Goal: Information Seeking & Learning: Learn about a topic

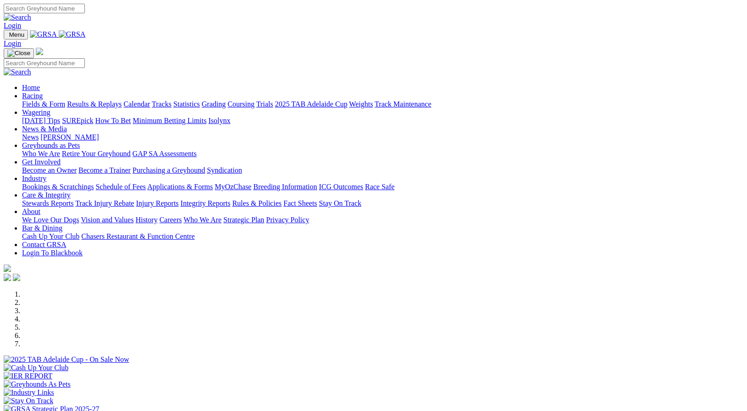
scroll to position [281, 0]
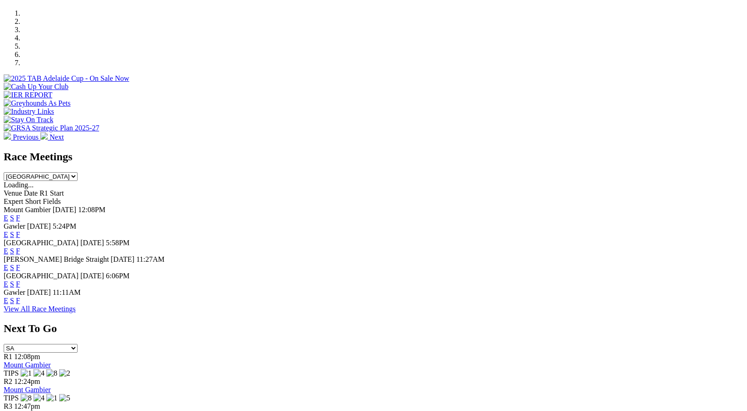
click at [20, 214] on link "F" at bounding box center [18, 218] width 4 height 8
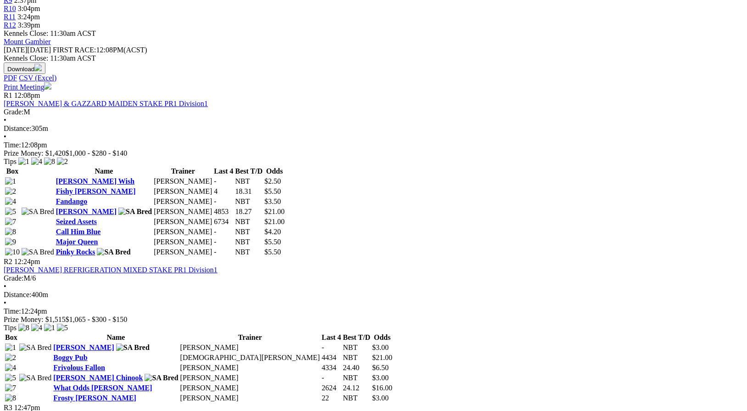
scroll to position [397, 0]
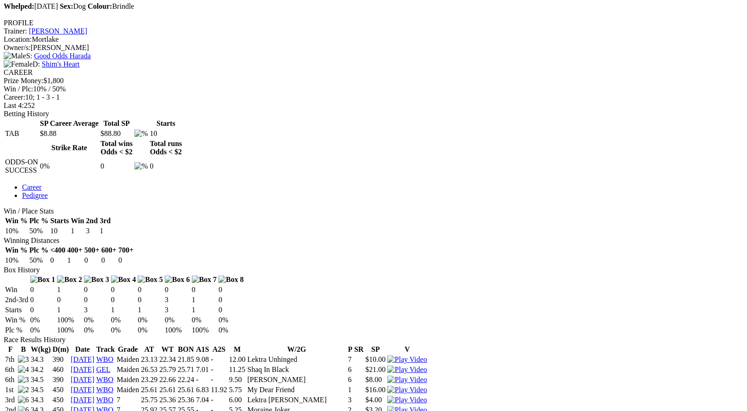
scroll to position [333, 0]
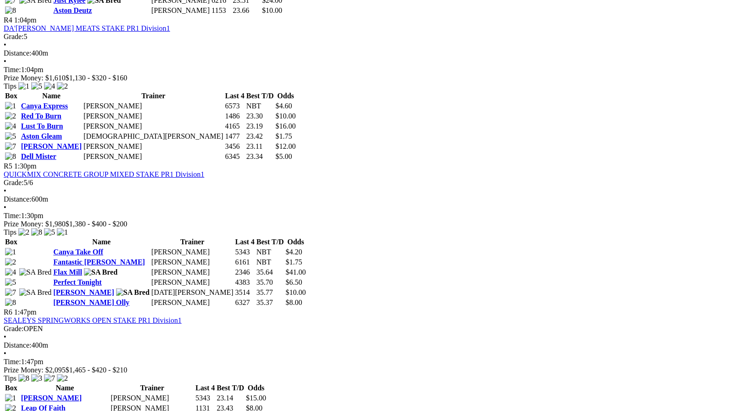
scroll to position [931, 0]
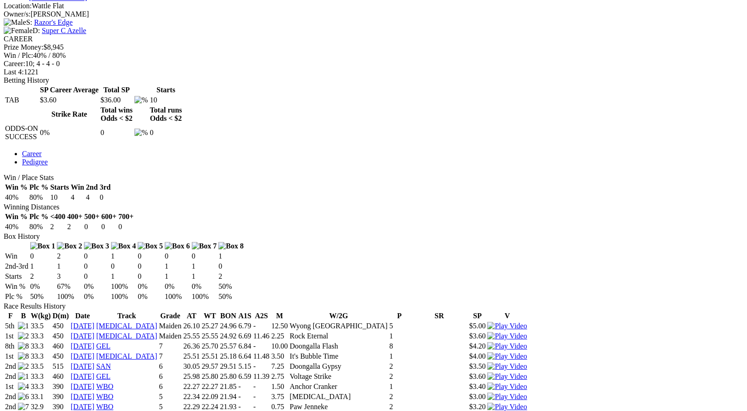
scroll to position [368, 0]
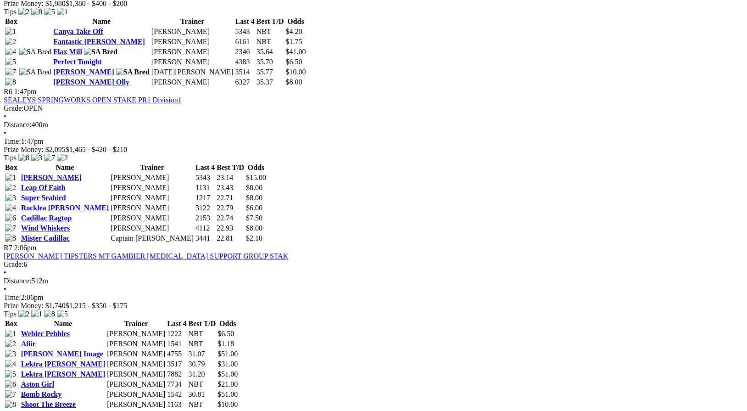
scroll to position [1149, 0]
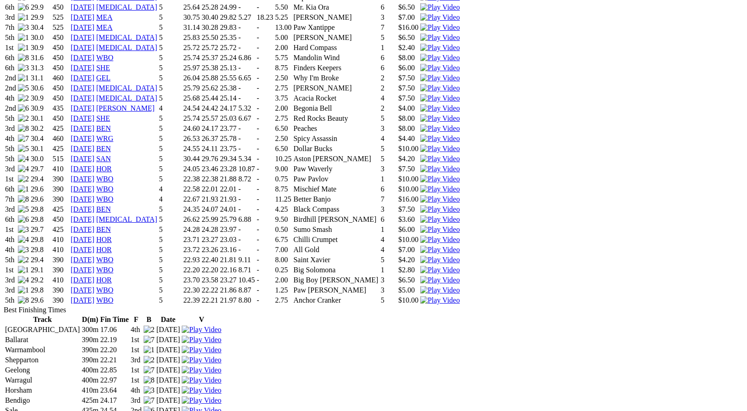
scroll to position [1289, 0]
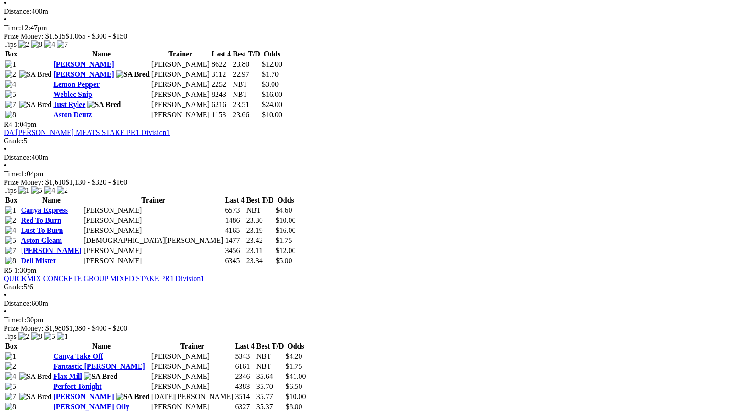
scroll to position [822, 0]
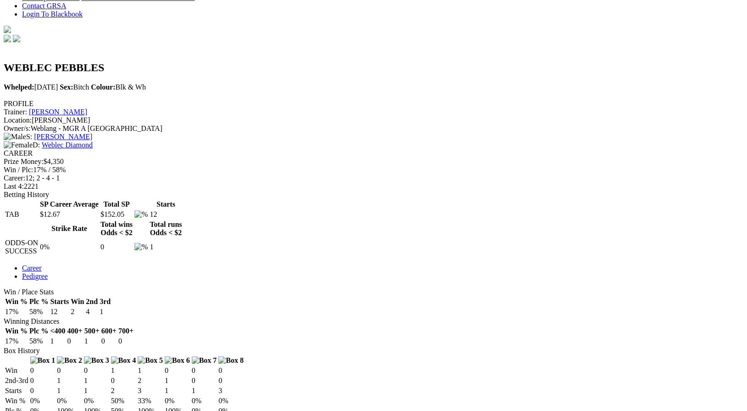
scroll to position [259, 0]
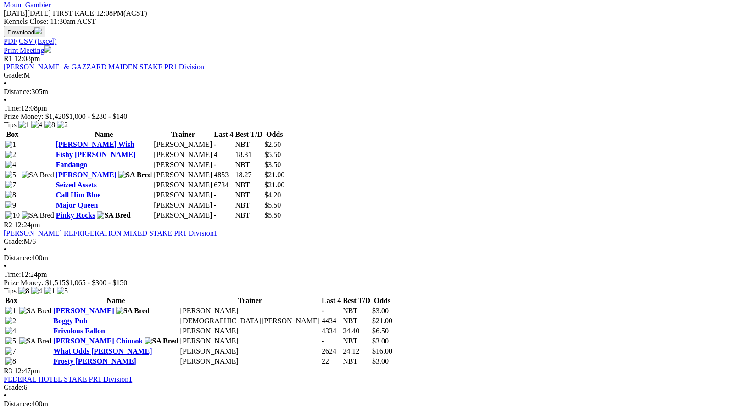
scroll to position [433, 0]
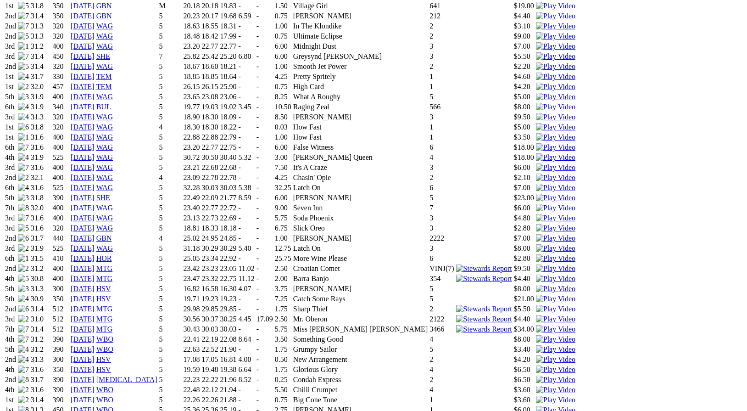
scroll to position [730, 0]
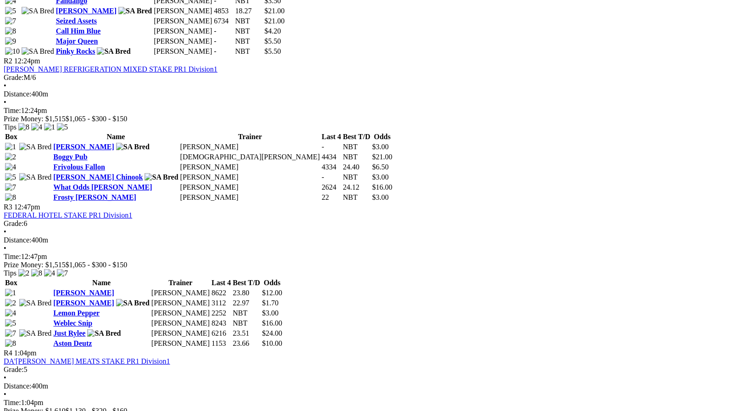
scroll to position [598, 0]
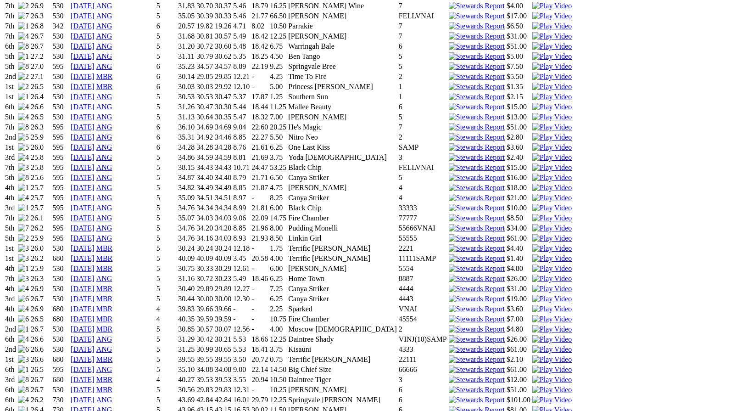
scroll to position [1042, 0]
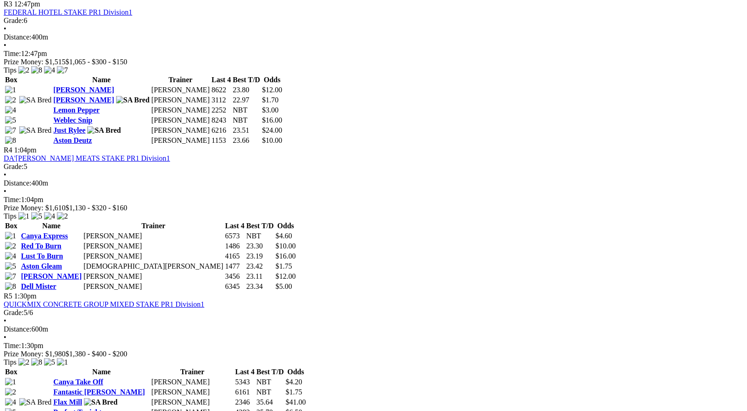
scroll to position [801, 0]
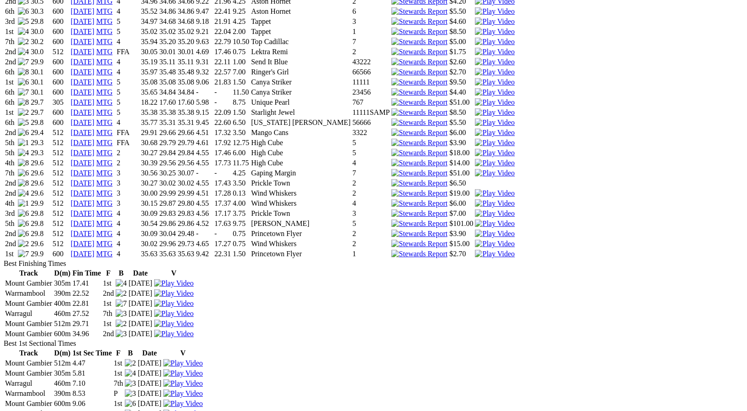
scroll to position [955, 0]
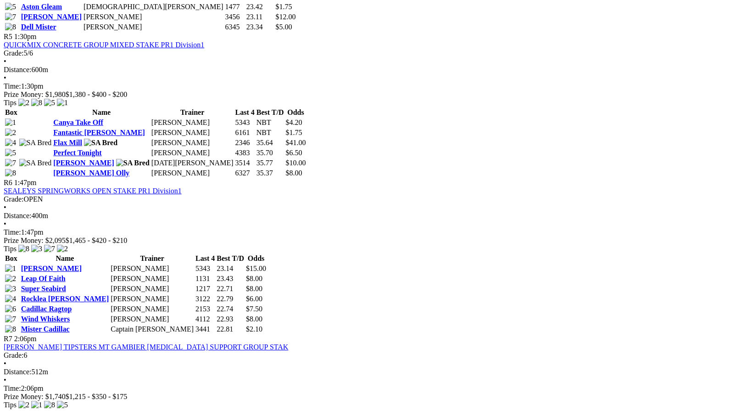
scroll to position [1051, 0]
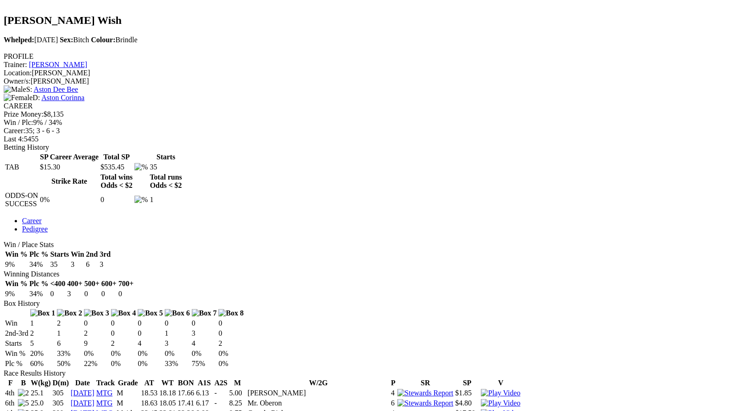
scroll to position [302, 0]
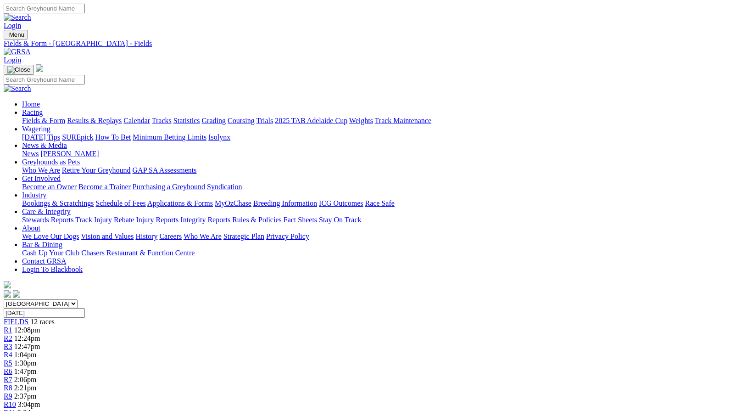
scroll to position [1051, 0]
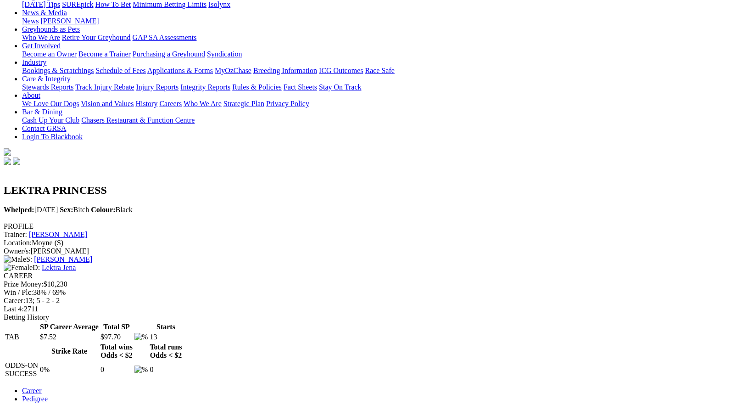
scroll to position [130, 0]
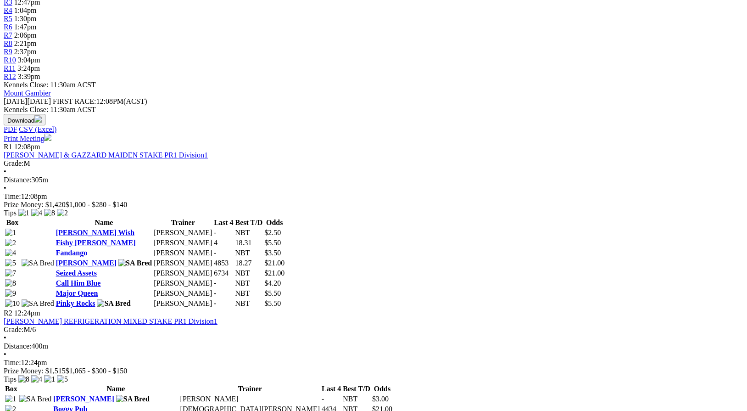
scroll to position [345, 0]
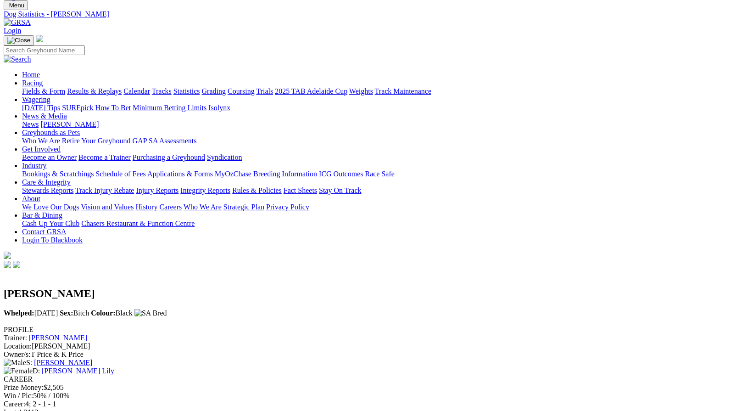
scroll to position [34, 0]
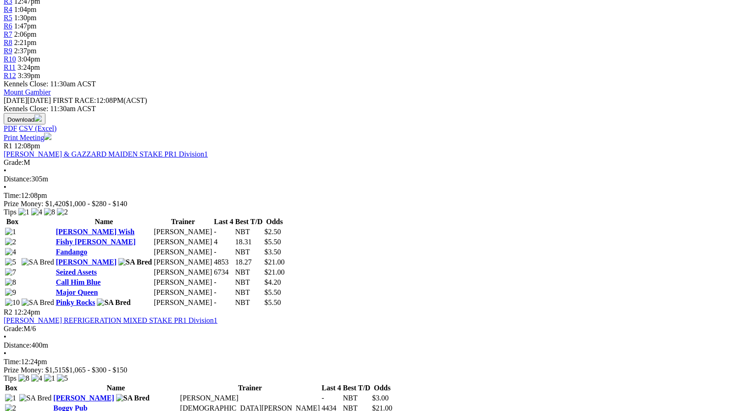
scroll to position [348, 0]
